Goal: Task Accomplishment & Management: Complete application form

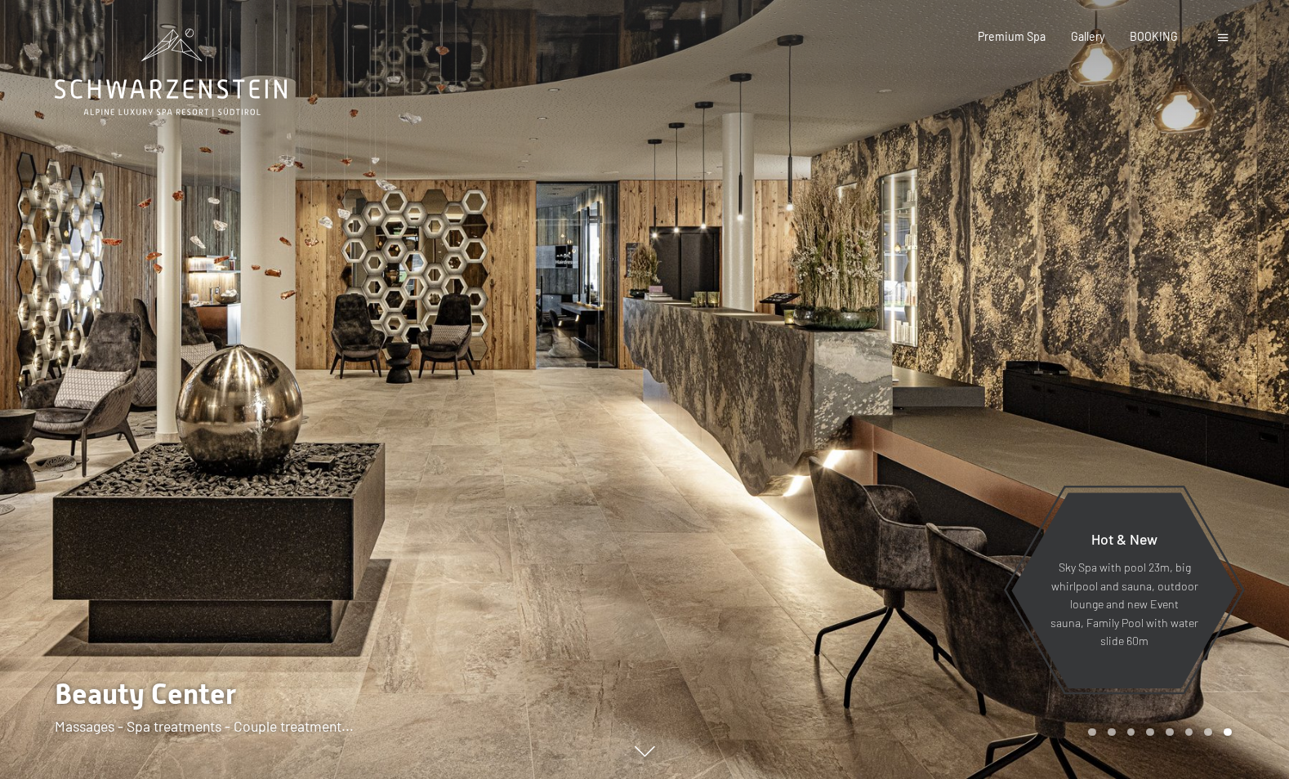
click at [1218, 37] on span at bounding box center [1223, 37] width 10 height 7
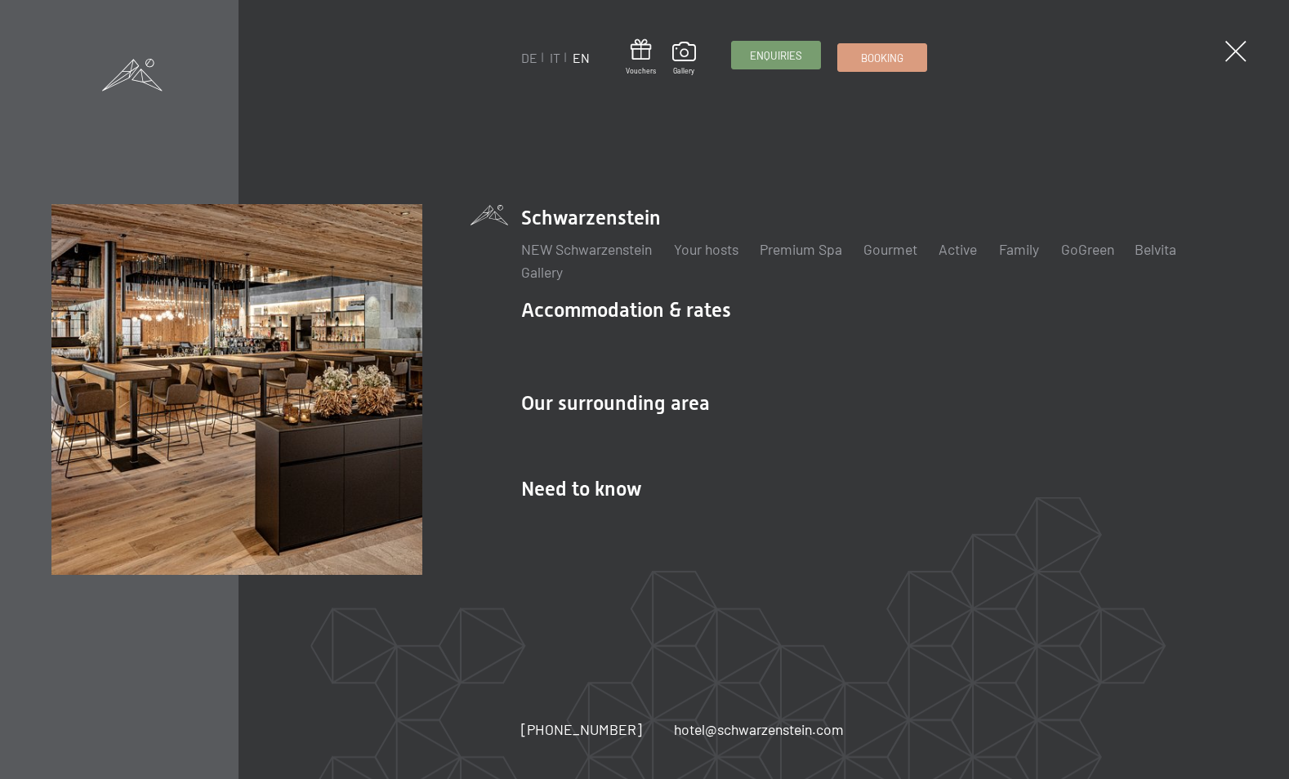
click at [774, 58] on span "Enquiries" at bounding box center [776, 55] width 52 height 15
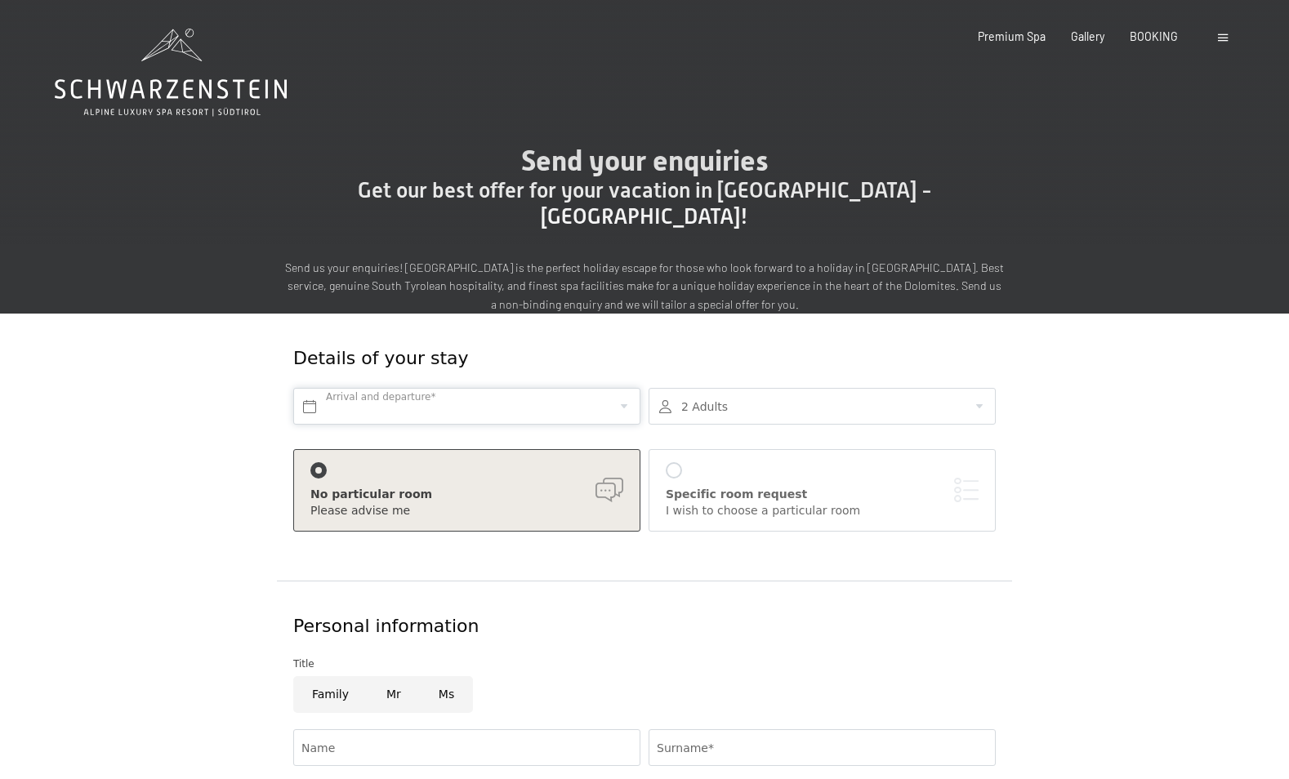
click at [539, 388] on input "text" at bounding box center [466, 406] width 347 height 37
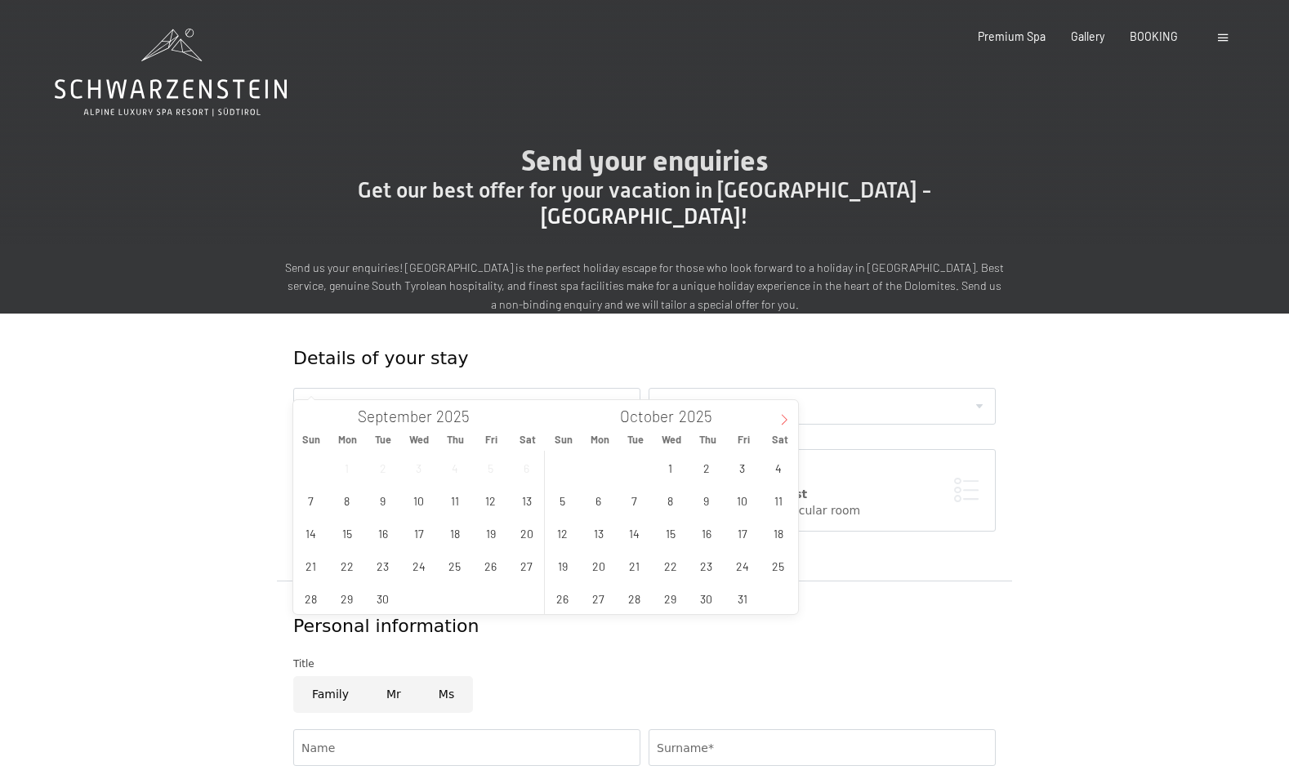
click at [791, 420] on span at bounding box center [784, 414] width 28 height 28
click at [733, 462] on span "5" at bounding box center [742, 468] width 32 height 32
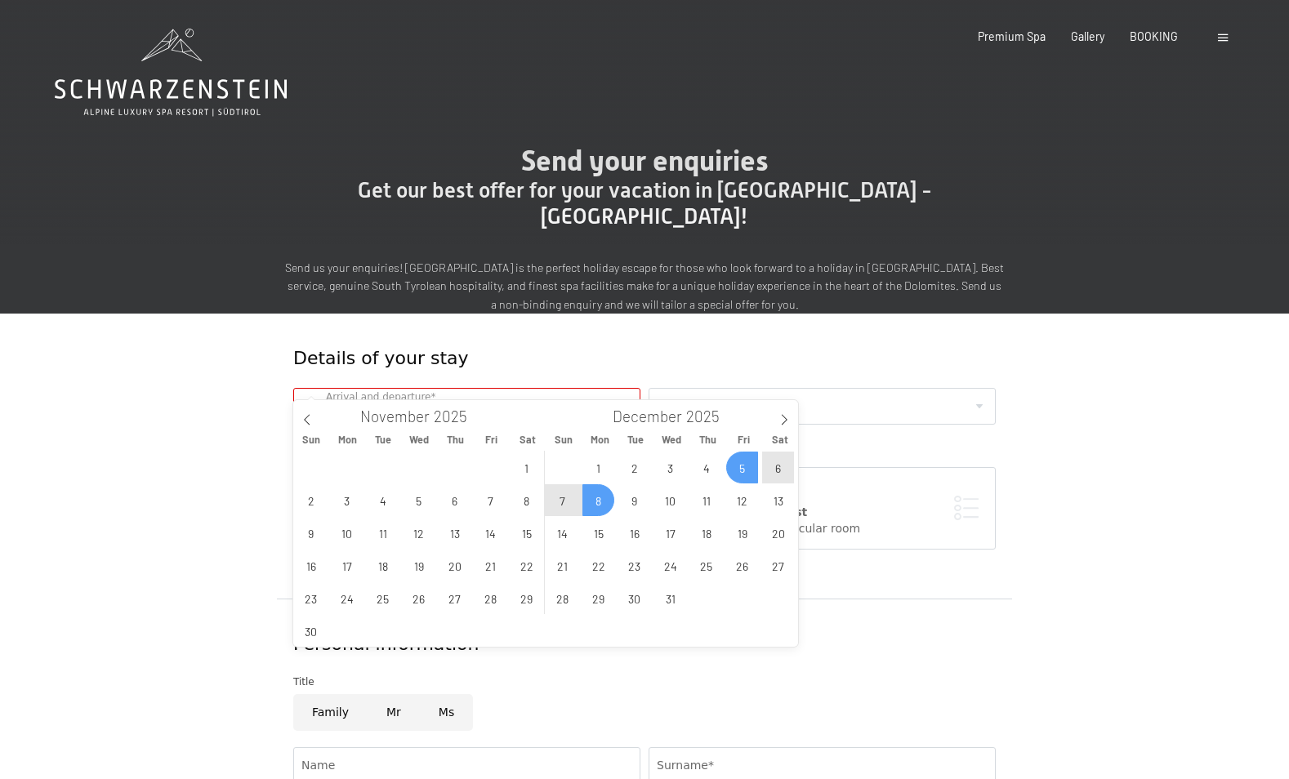
click at [607, 502] on span "8" at bounding box center [598, 500] width 32 height 32
type input "Fri. 05/12/2025 - Mon. 08/12/2025"
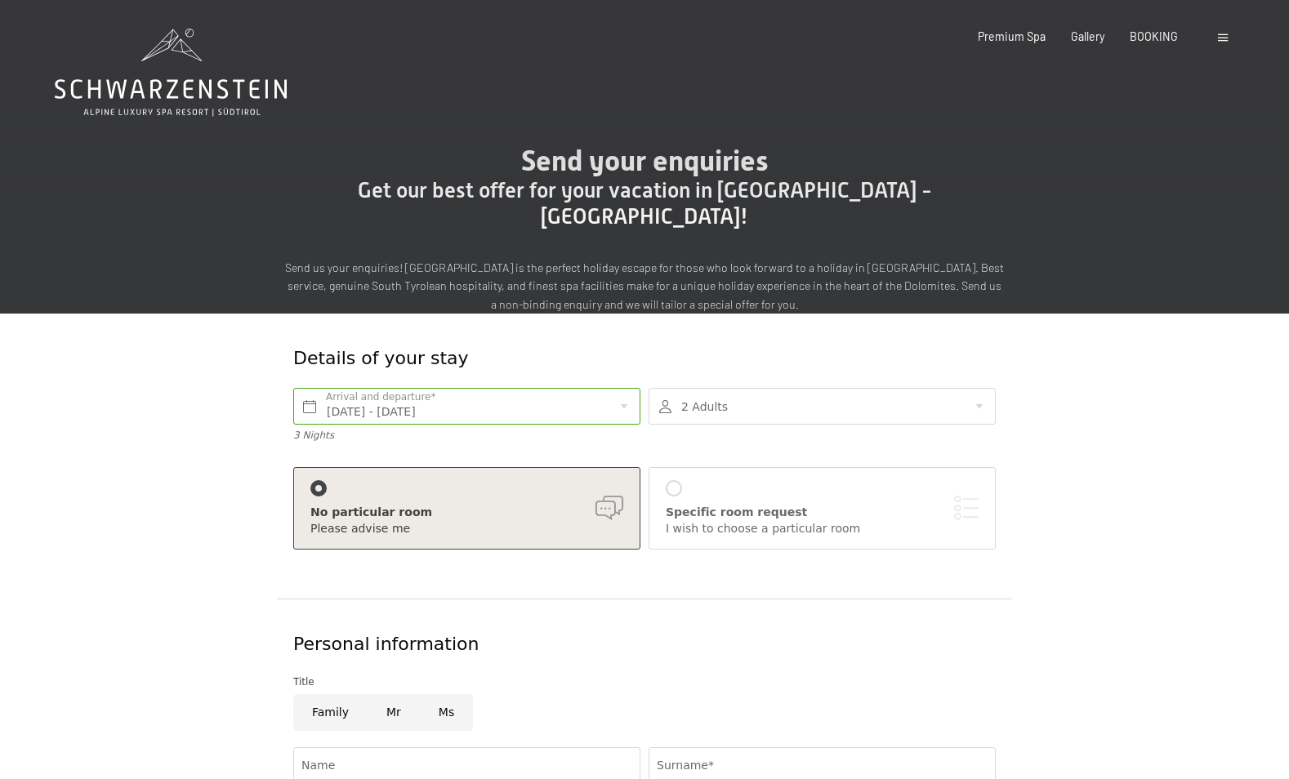
click at [757, 388] on div at bounding box center [822, 406] width 347 height 37
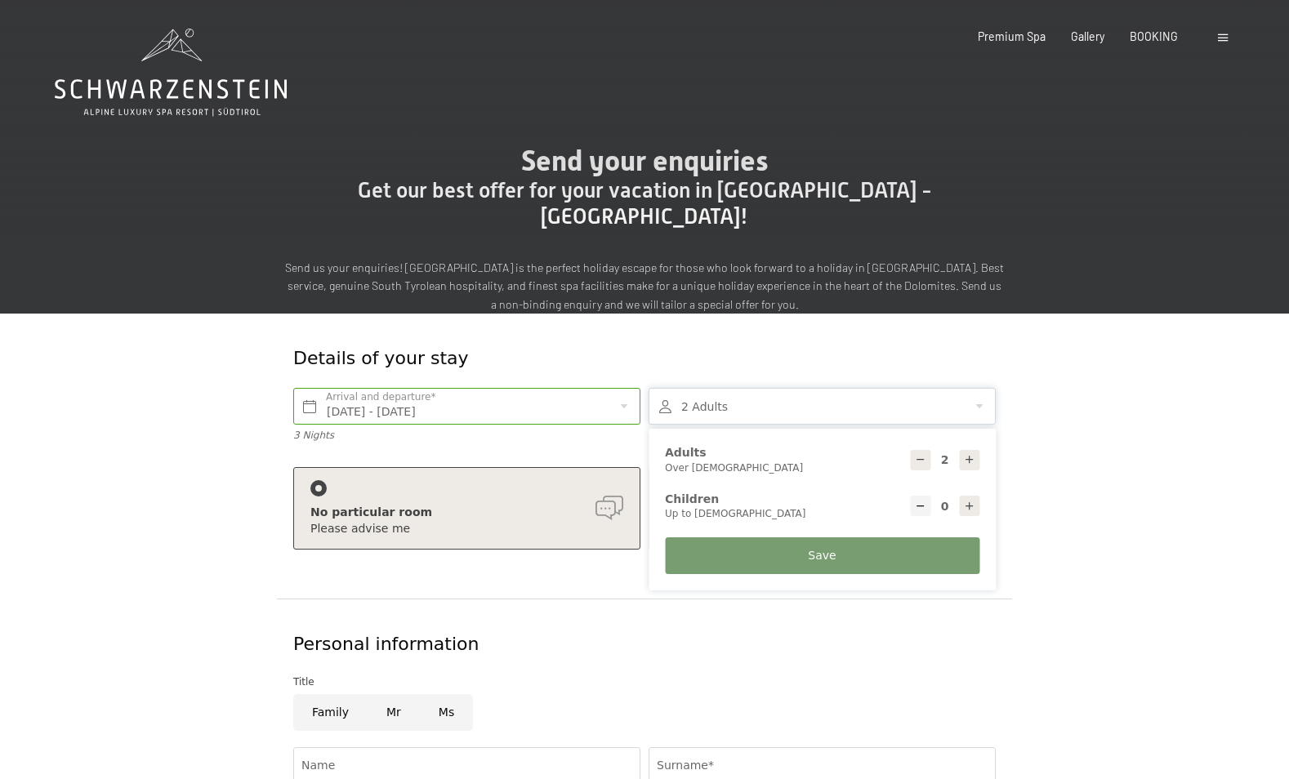
click at [974, 501] on icon at bounding box center [969, 506] width 11 height 11
type input "1"
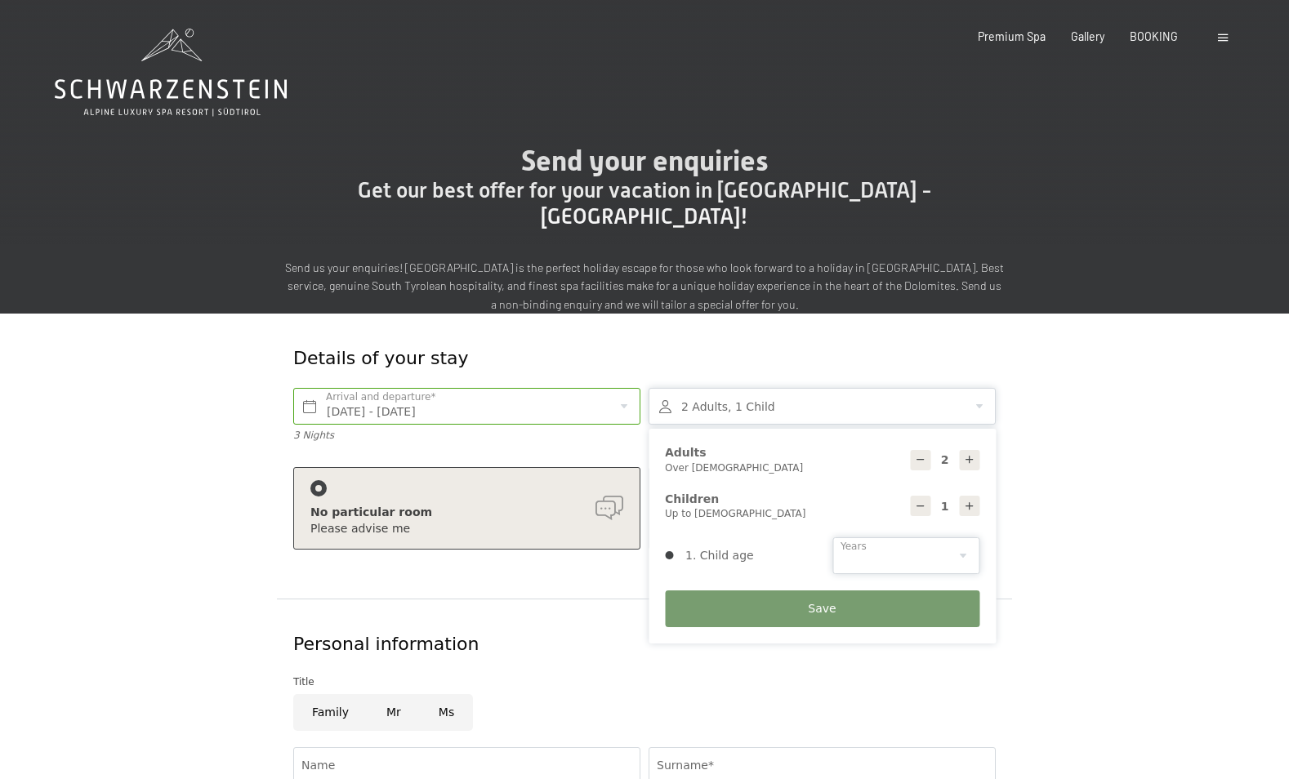
click at [923, 538] on select "0 1 2 3 4 5 6 7 8 9 10 11 12 13 14" at bounding box center [905, 556] width 147 height 37
select select "5"
click at [832, 538] on select "0 1 2 3 4 5 6 7 8 9 10 11 12 13 14" at bounding box center [905, 556] width 147 height 37
click at [856, 591] on button "Save" at bounding box center [822, 609] width 315 height 37
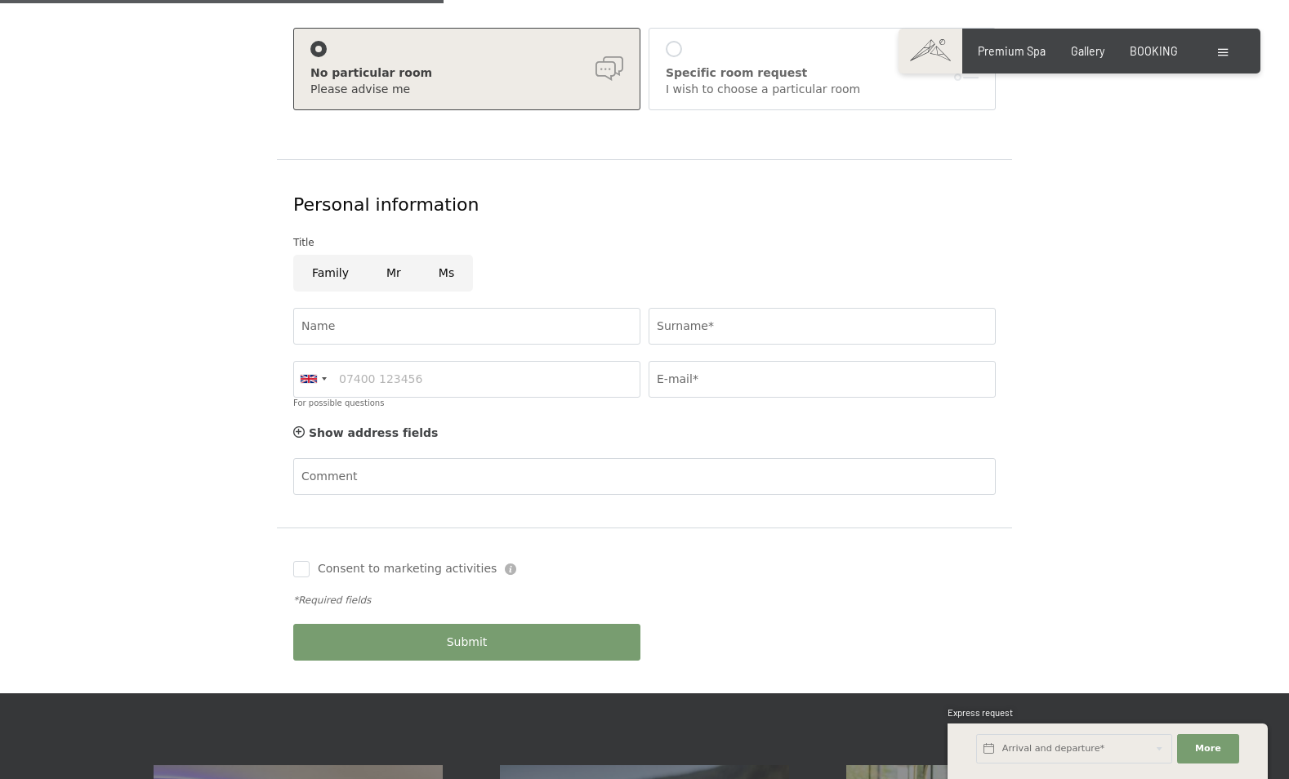
scroll to position [445, 0]
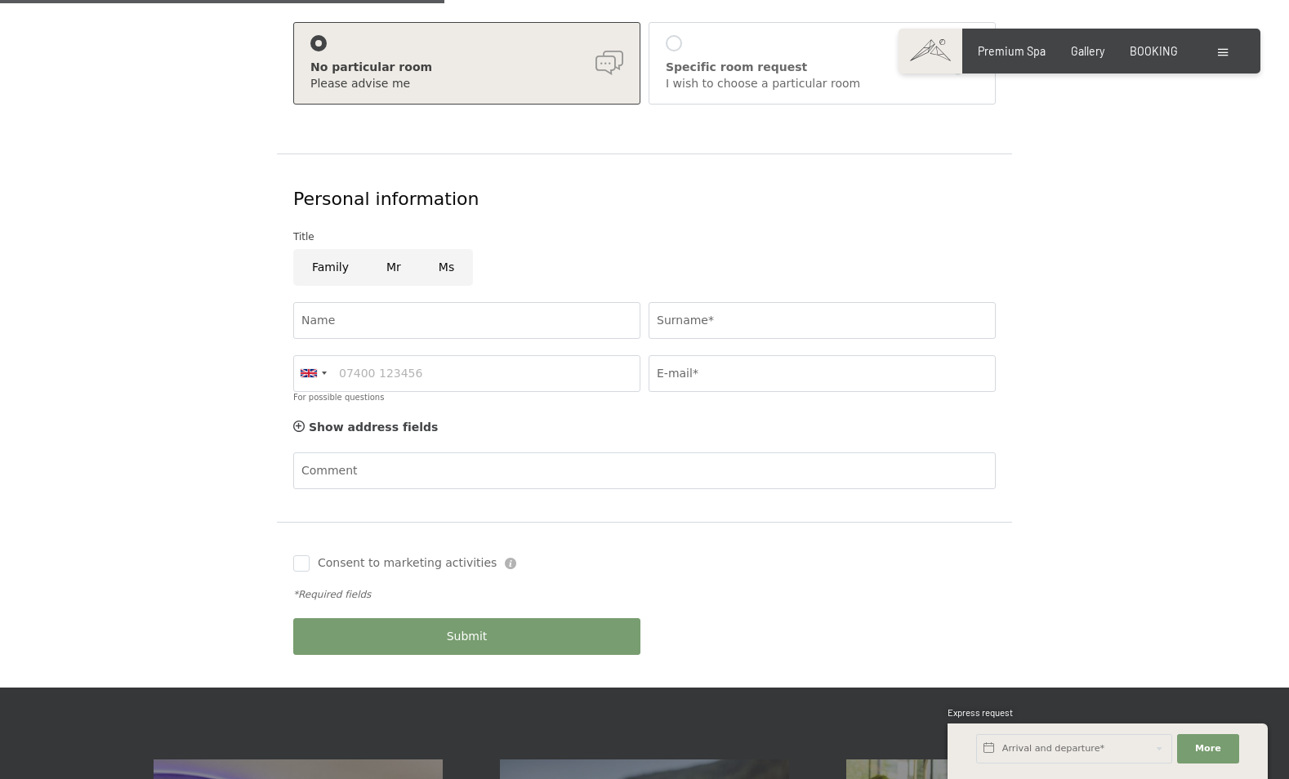
click at [449, 249] on input "Ms" at bounding box center [446, 267] width 53 height 37
radio input "true"
click at [459, 302] on input "Name" at bounding box center [466, 320] width 347 height 37
type input "Adina"
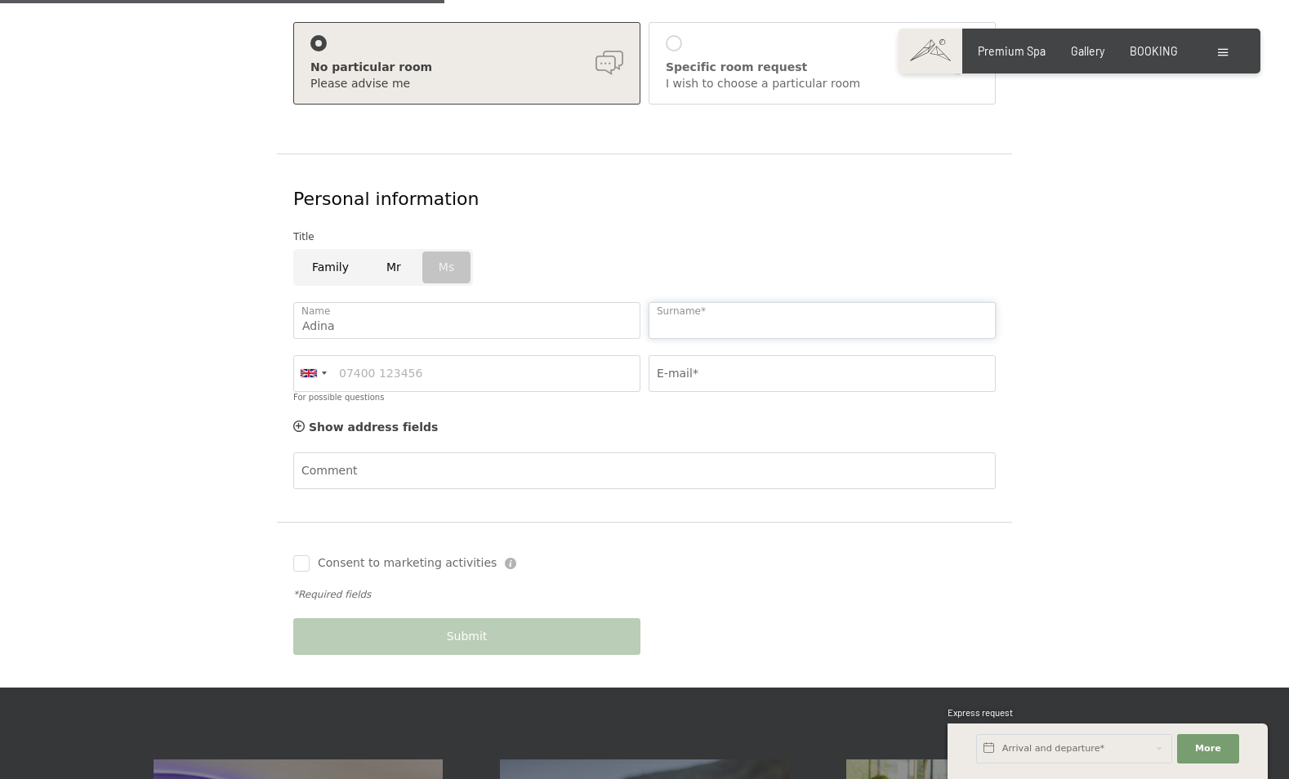
click at [698, 302] on input "Surname*" at bounding box center [822, 320] width 347 height 37
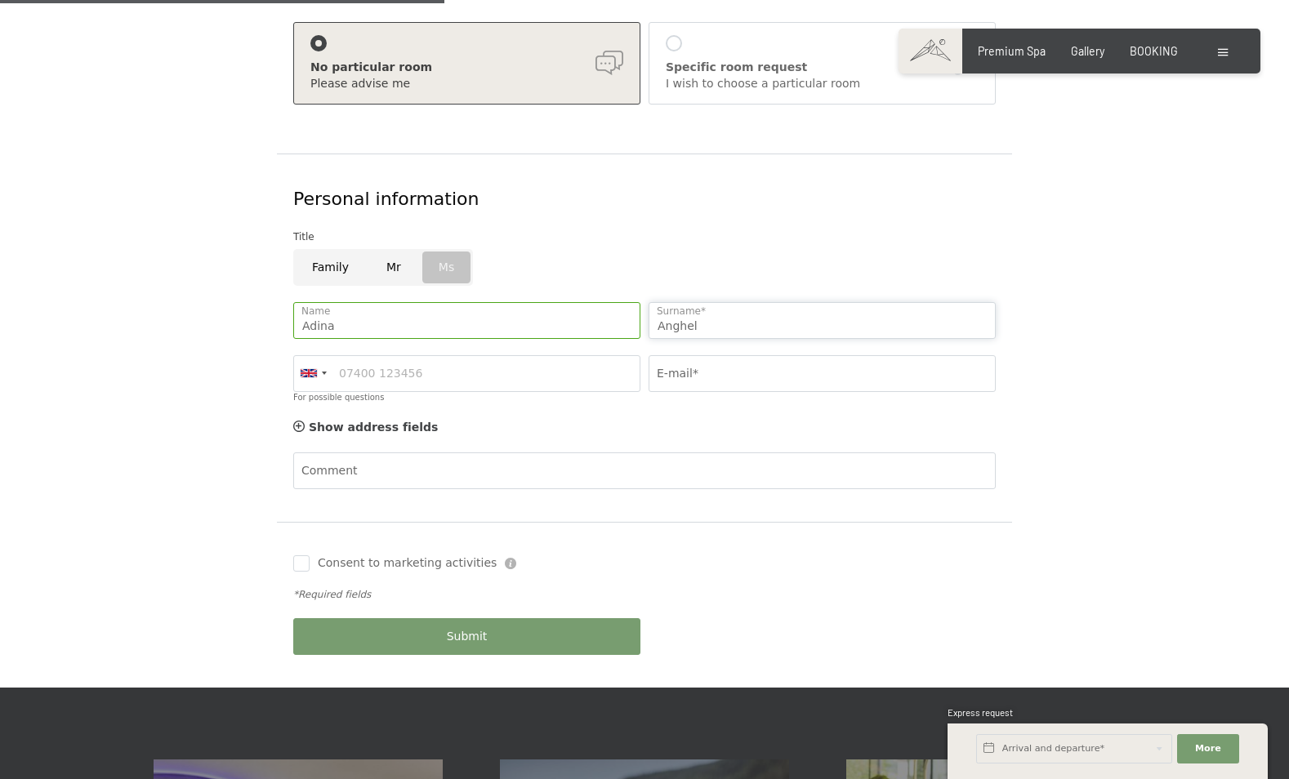
type input "Anghel"
click at [538, 355] on input "For possible questions" at bounding box center [466, 373] width 347 height 37
click at [323, 356] on div at bounding box center [313, 373] width 38 height 35
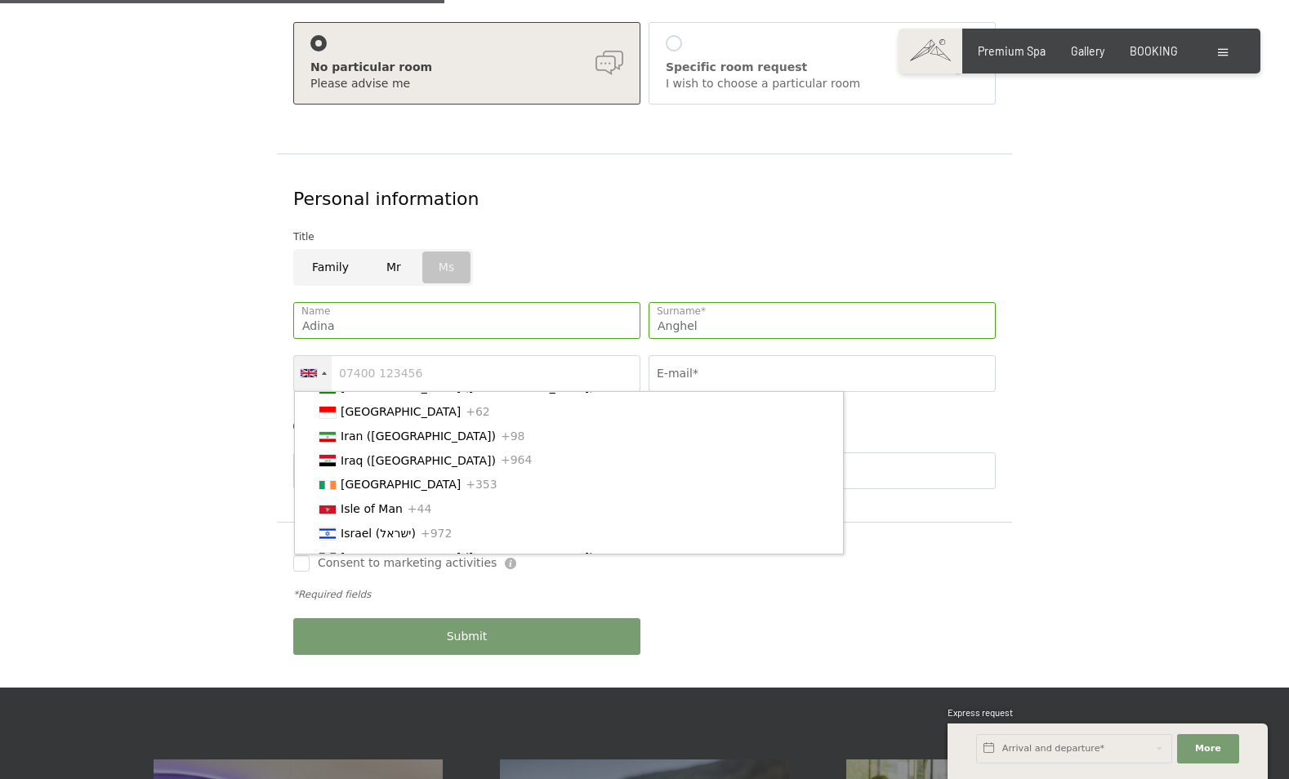
scroll to position [2736, 0]
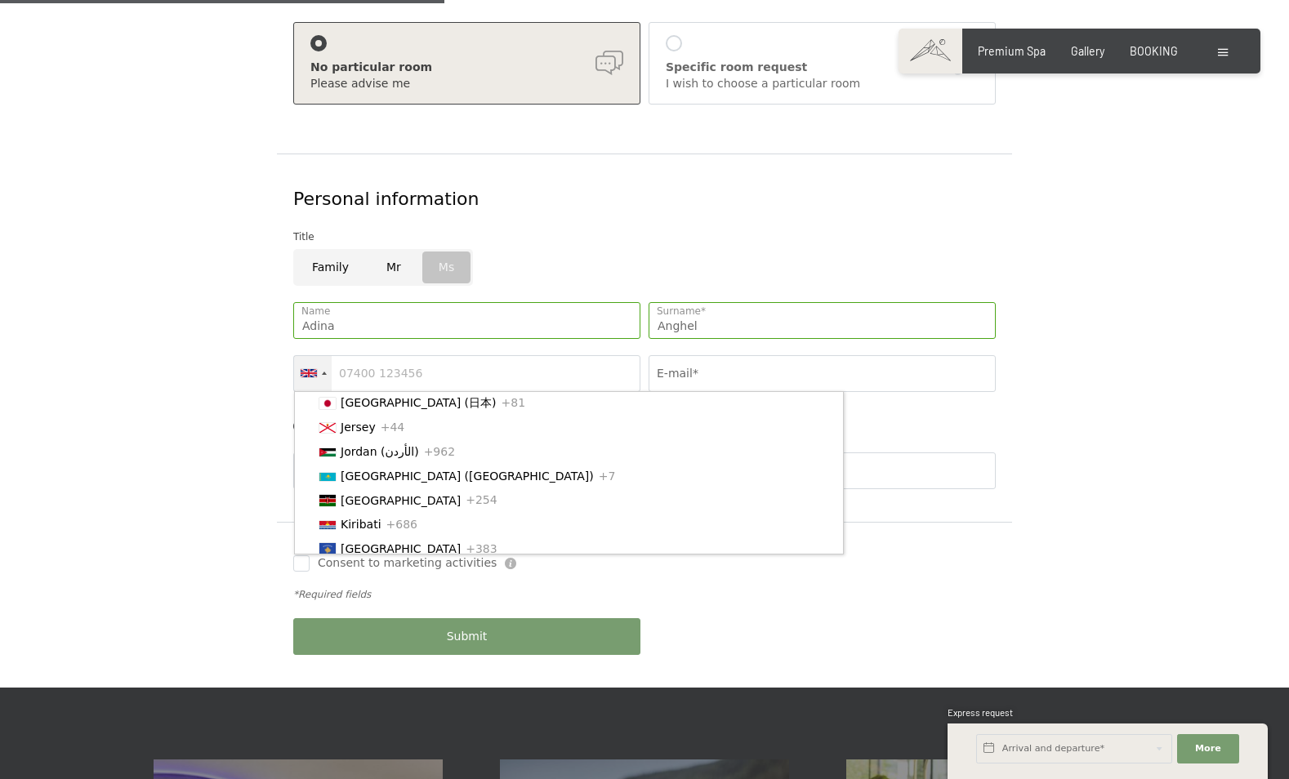
click at [353, 361] on span "[GEOGRAPHIC_DATA] ([GEOGRAPHIC_DATA])" at bounding box center [467, 354] width 253 height 13
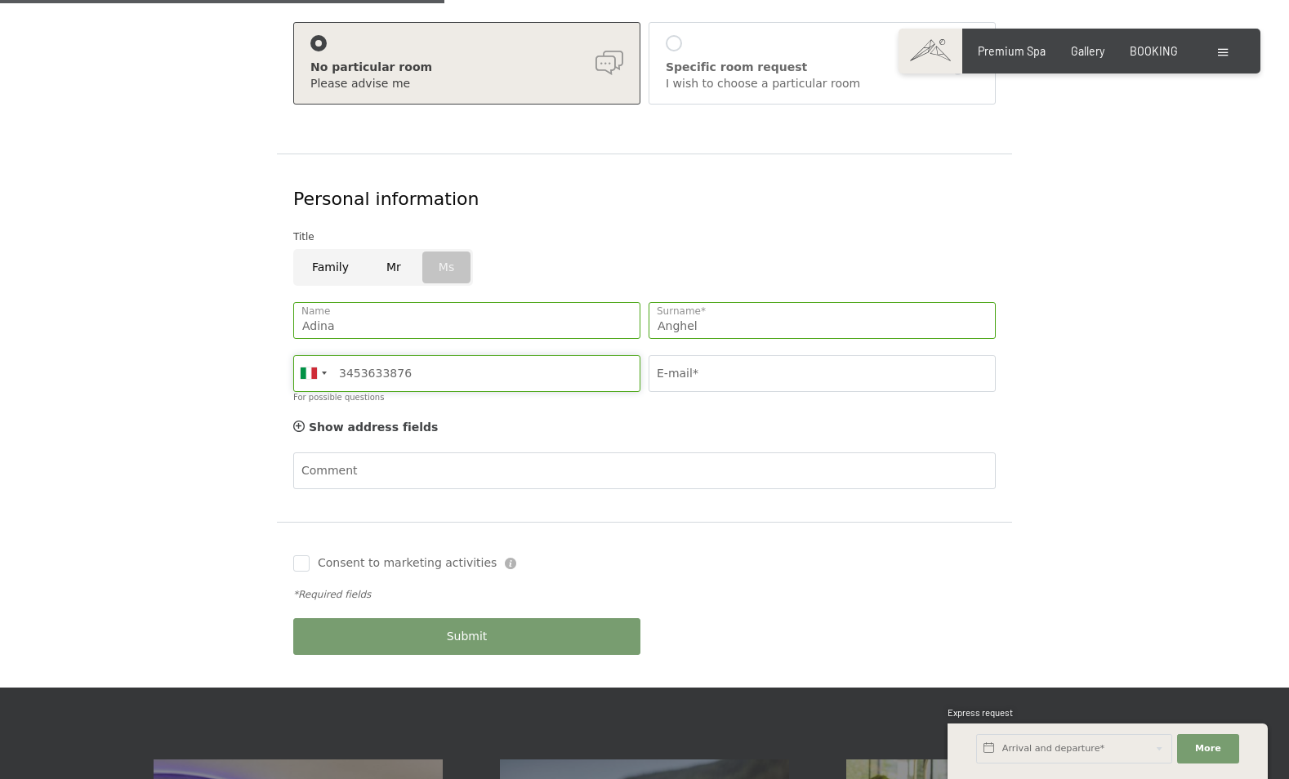
type input "3453633876"
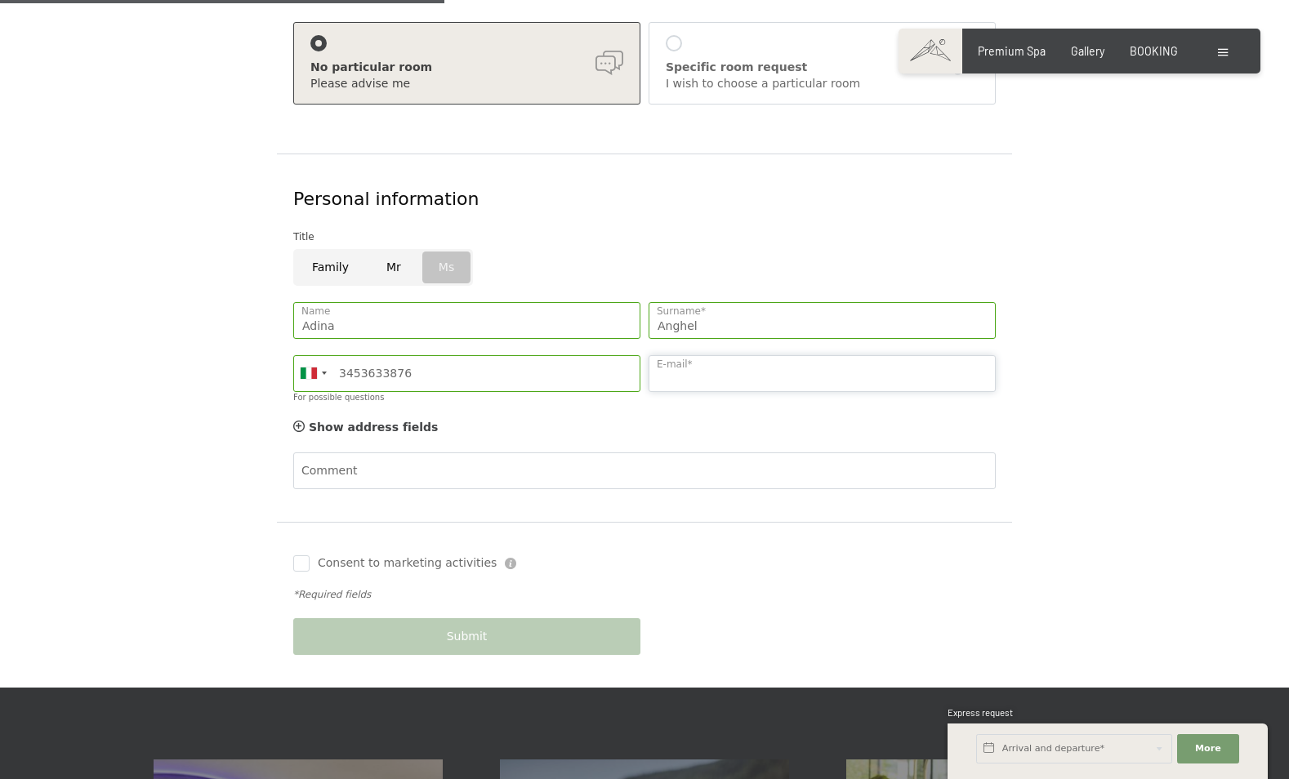
click at [700, 355] on input "E-mail*" at bounding box center [822, 373] width 347 height 37
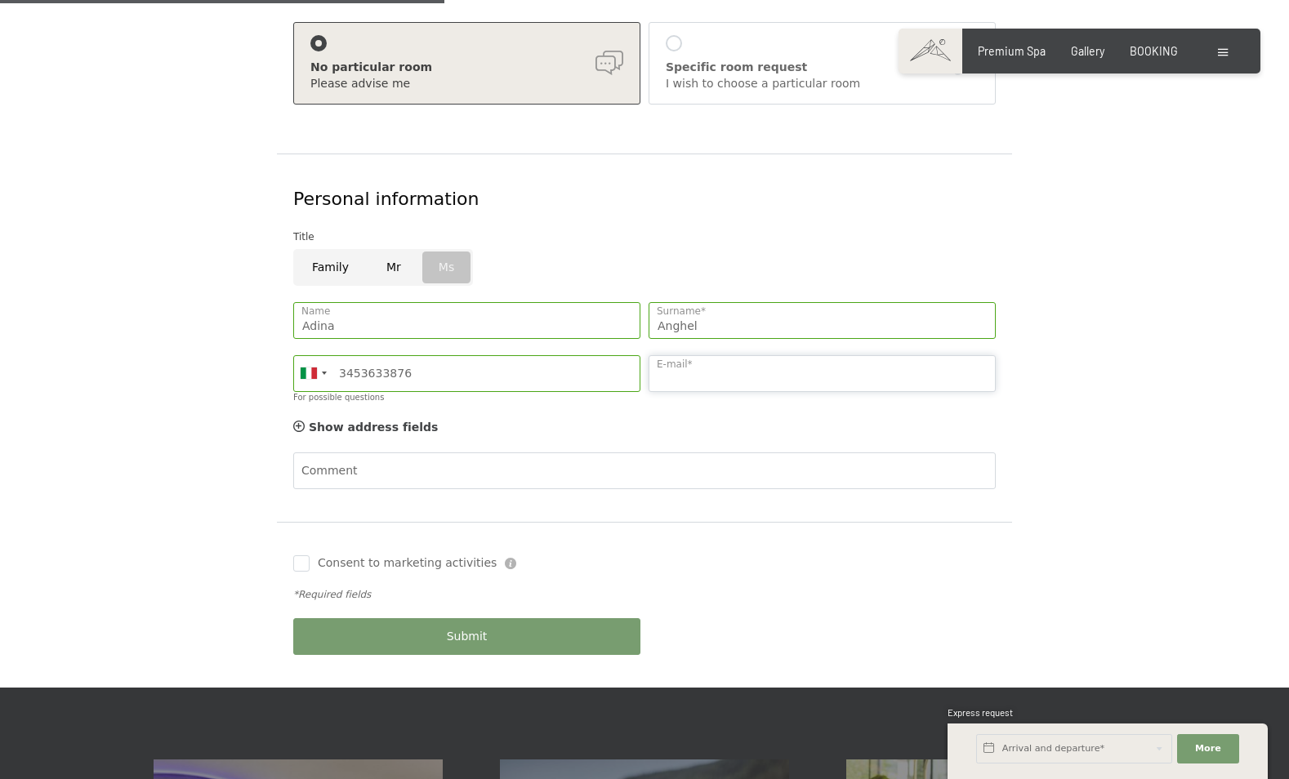
type input "a.f.anghel@gmail.com"
click at [419, 618] on button "Submit" at bounding box center [466, 636] width 347 height 37
